Goal: Information Seeking & Learning: Find specific page/section

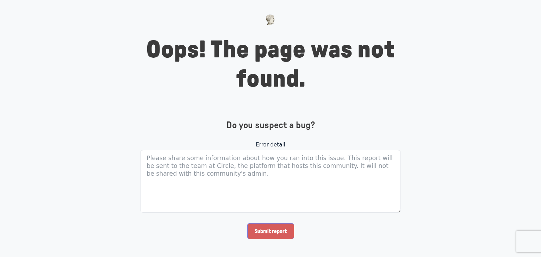
click at [265, 235] on input "Submit report" at bounding box center [270, 231] width 47 height 16
click at [270, 129] on h4 "Do you suspect a bug?" at bounding box center [270, 125] width 261 height 11
click at [268, 228] on input "Submit report" at bounding box center [270, 231] width 47 height 16
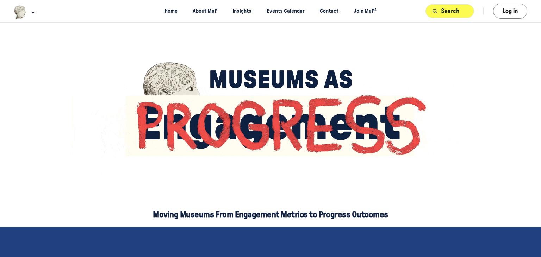
click at [456, 16] on button "Search" at bounding box center [450, 11] width 49 height 14
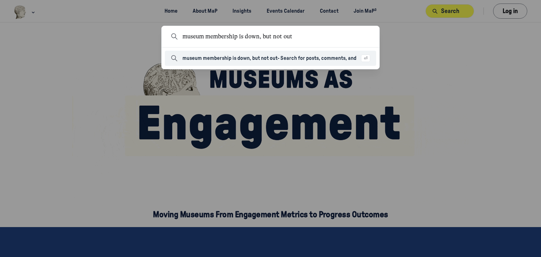
type input "museum membership is down, but not out"
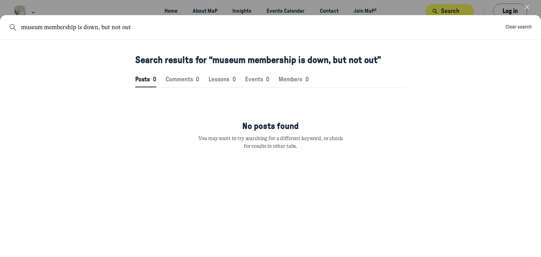
scroll to position [958, 2123]
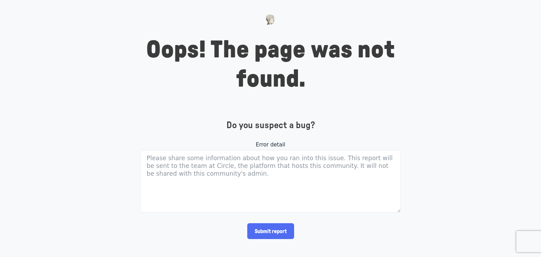
click at [273, 241] on div "Error detail Submit report" at bounding box center [270, 192] width 261 height 102
click at [271, 238] on input "Submit report" at bounding box center [270, 231] width 47 height 16
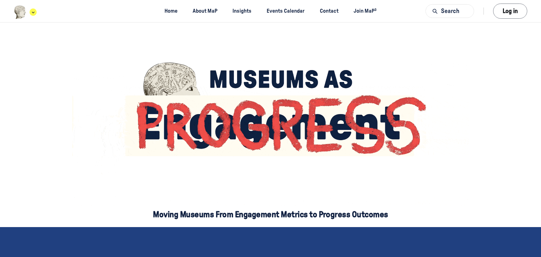
click at [29, 11] on div "Main navigation bar" at bounding box center [25, 12] width 23 height 14
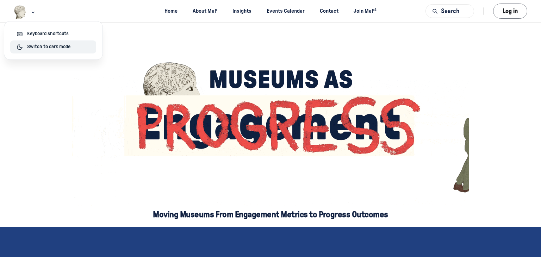
click at [35, 43] on span "Switch to dark mode" at bounding box center [48, 46] width 43 height 7
